Goal: Navigation & Orientation: Find specific page/section

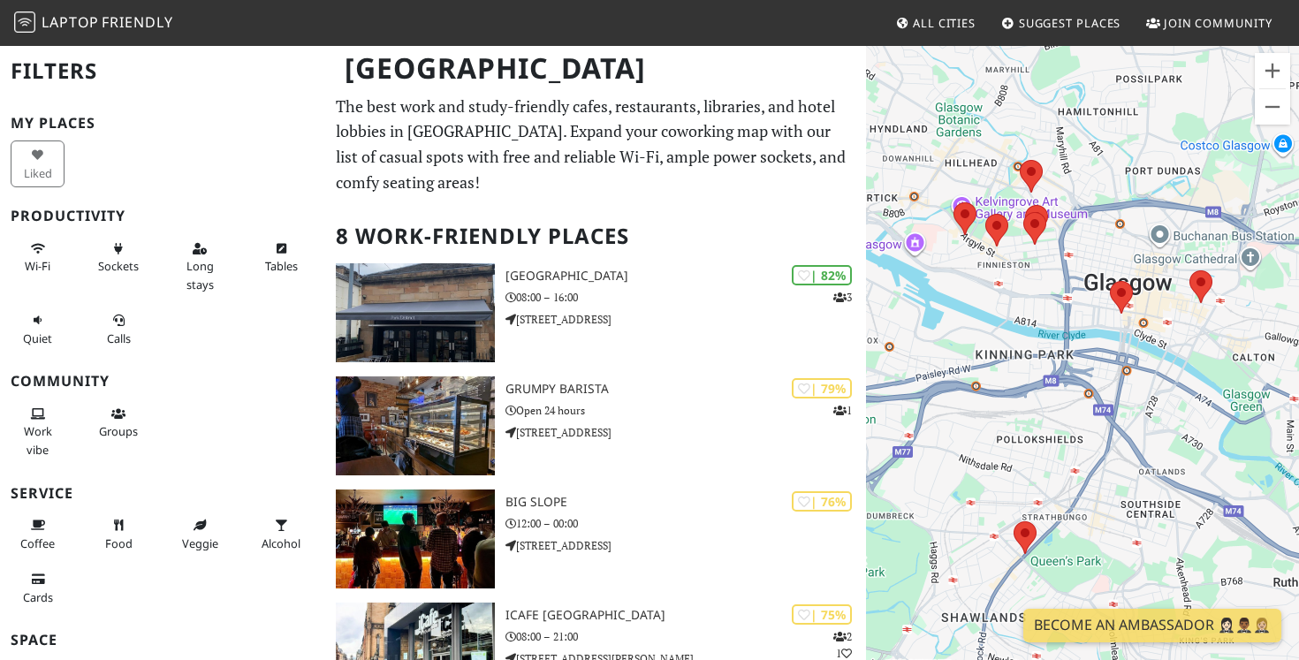
scroll to position [27, 0]
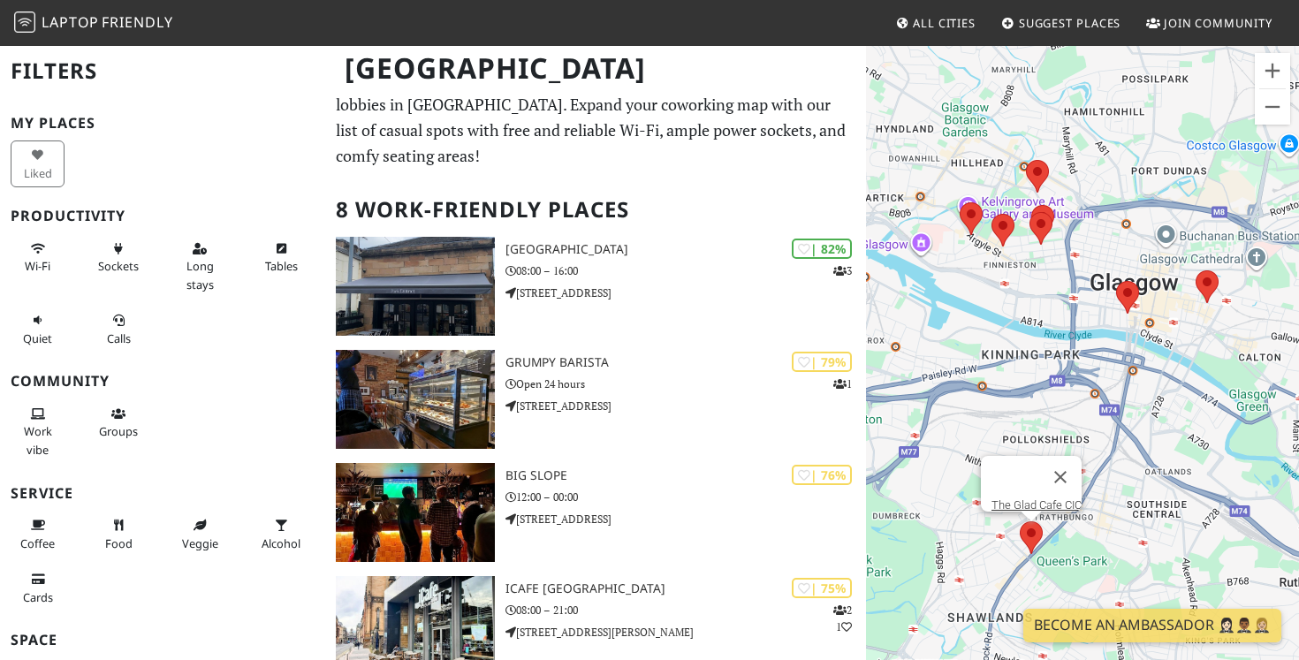
click at [1020, 521] on area at bounding box center [1020, 521] width 0 height 0
click at [1034, 498] on link "The Glad Cafe CIC" at bounding box center [1037, 504] width 90 height 13
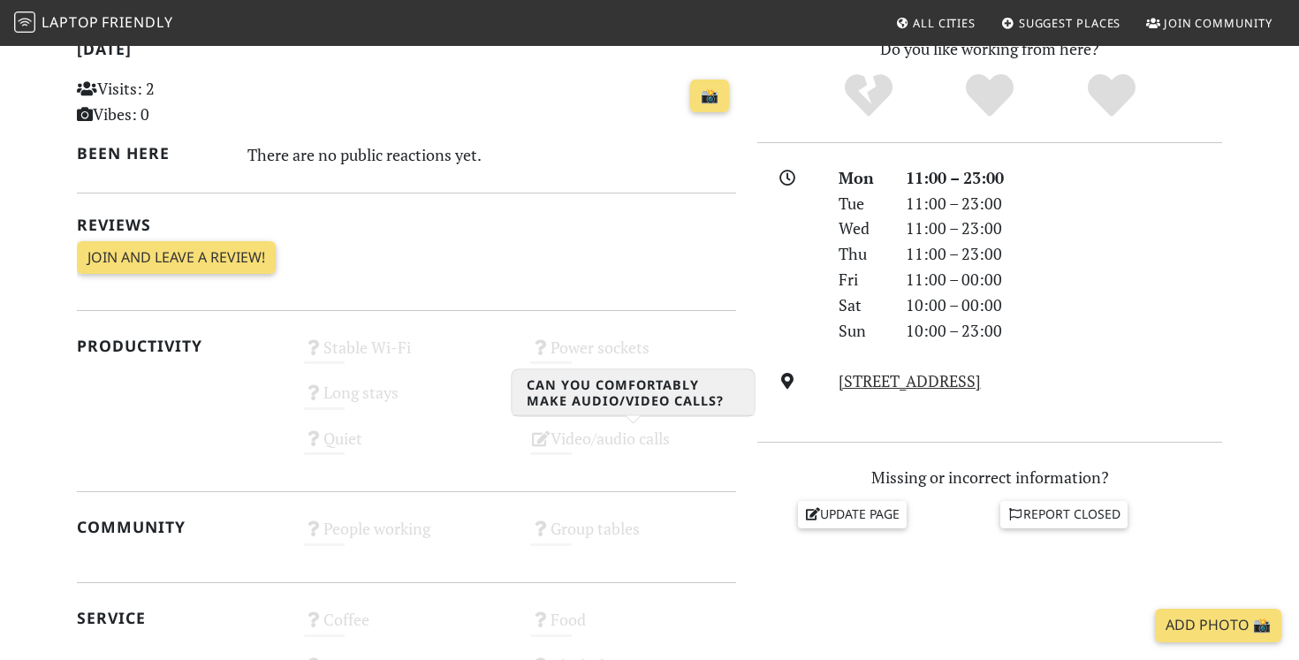
scroll to position [414, 0]
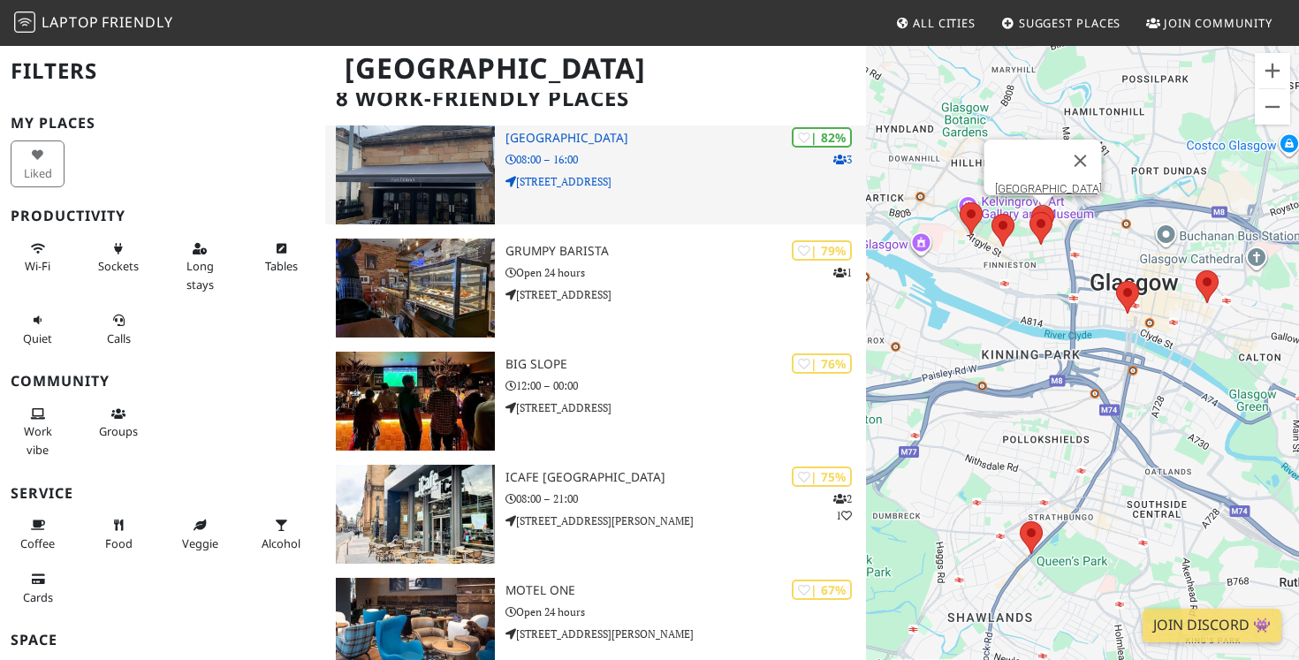
scroll to position [77, 0]
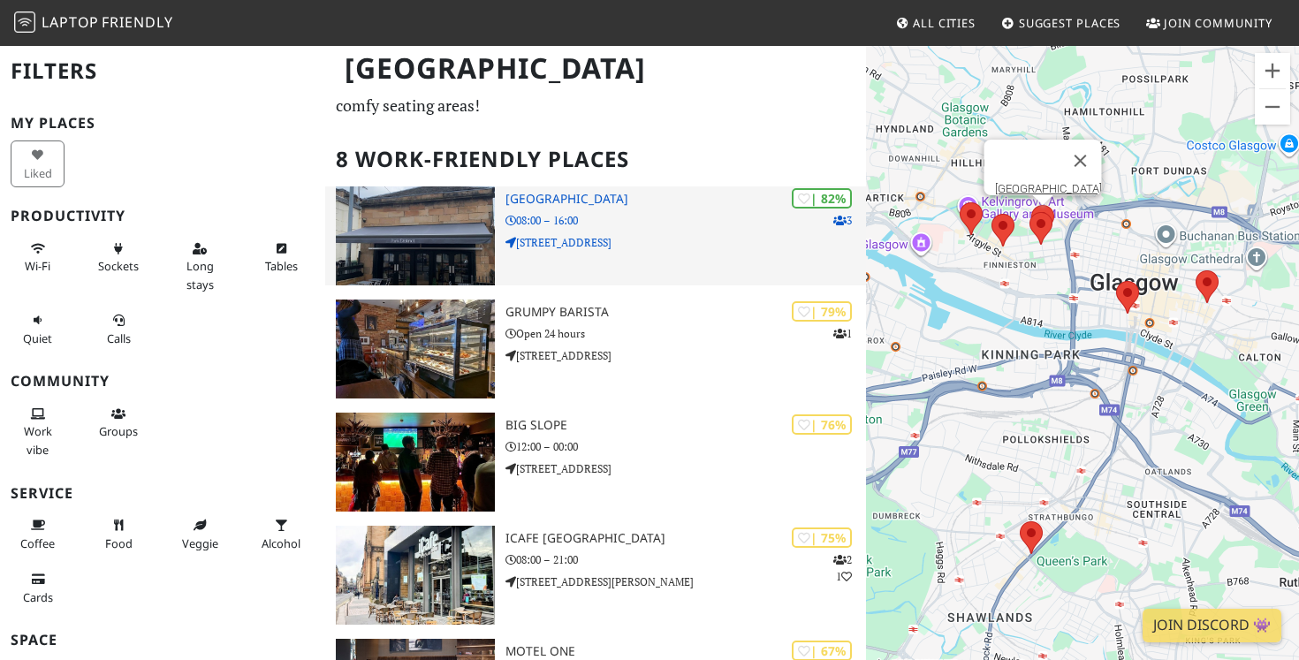
click at [394, 236] on img at bounding box center [415, 235] width 159 height 99
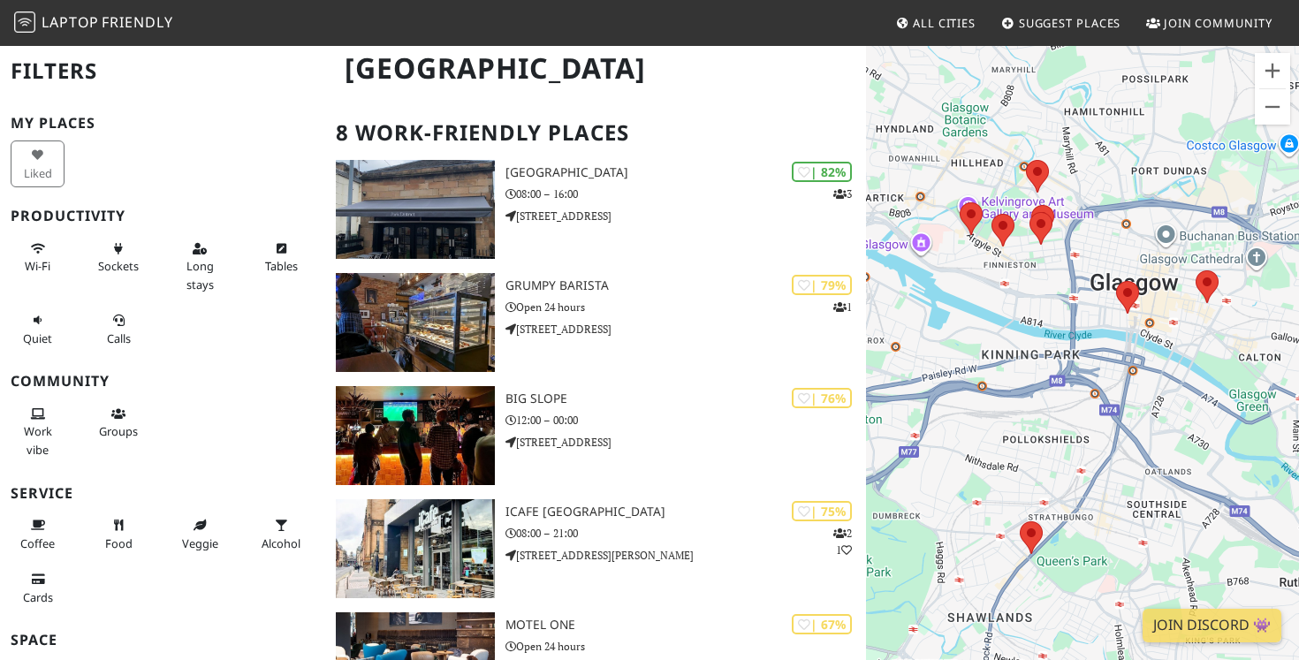
scroll to position [104, 0]
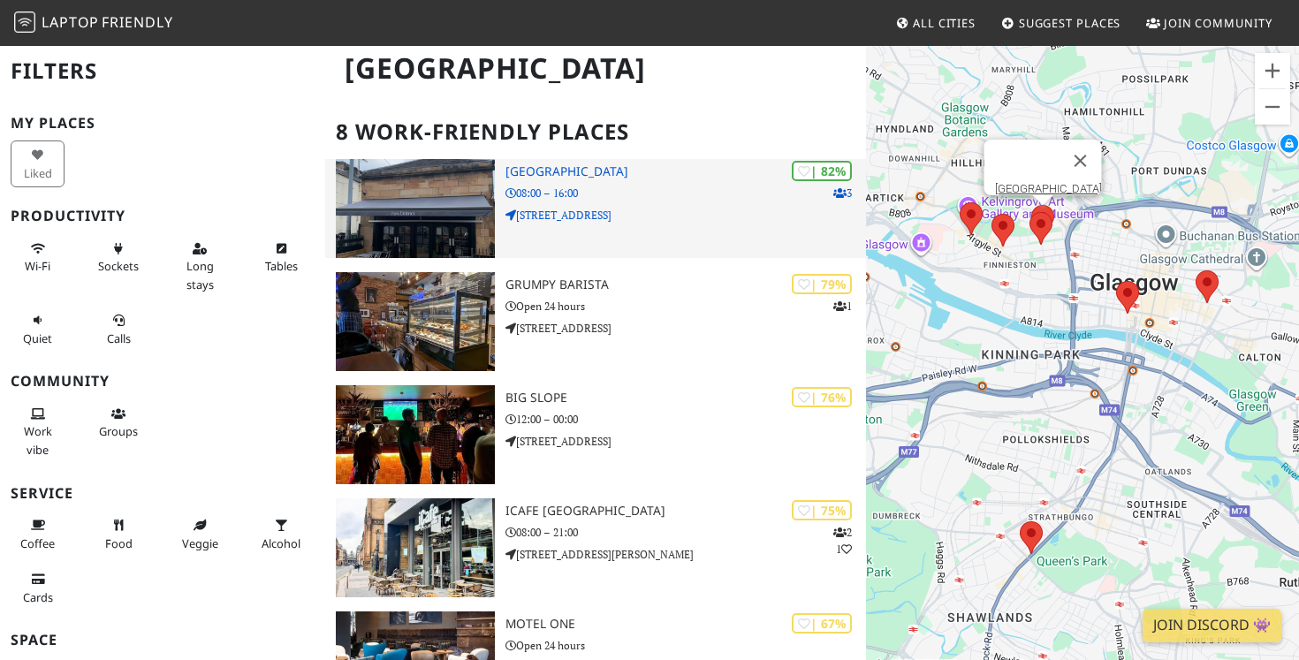
click at [561, 183] on div "| 82% 3 [GEOGRAPHIC_DATA] 08:00 – 16:00 [STREET_ADDRESS]" at bounding box center [685, 208] width 361 height 99
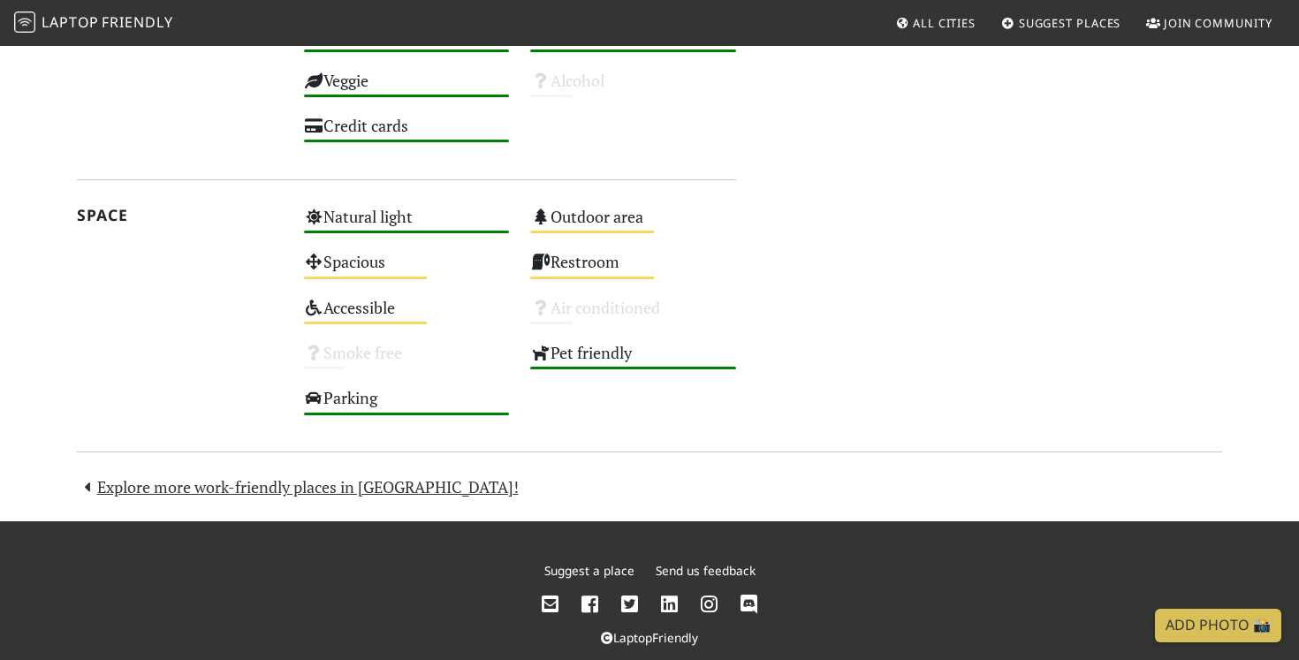
scroll to position [1009, 0]
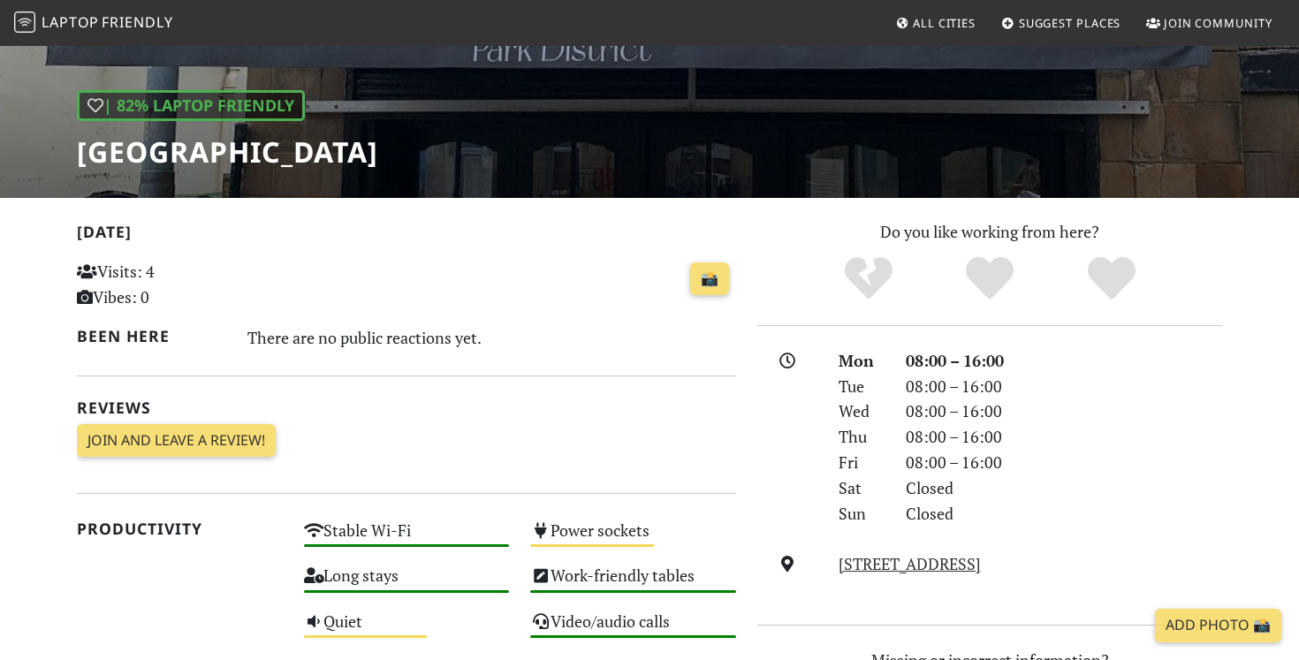
scroll to position [216, 0]
